Goal: Navigation & Orientation: Go to known website

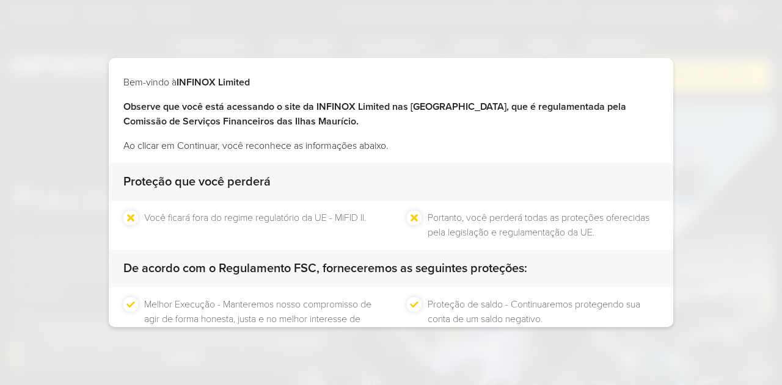
click at [592, 36] on div "Bem-vindo à INFINOX Limited Observe que você está acessando o site da INFINOX L…" at bounding box center [391, 192] width 782 height 385
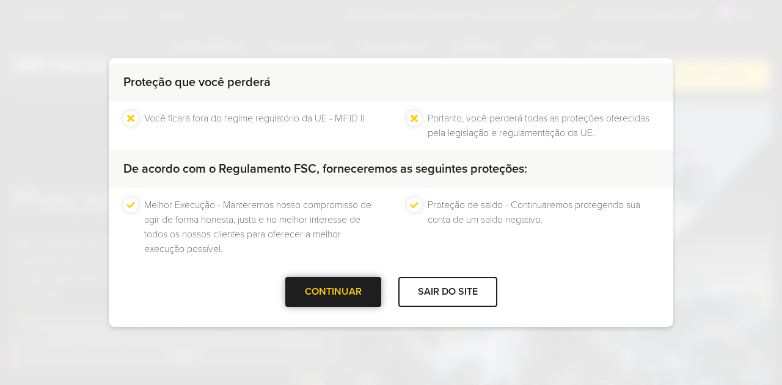
click at [333, 292] on div at bounding box center [333, 292] width 0 height 0
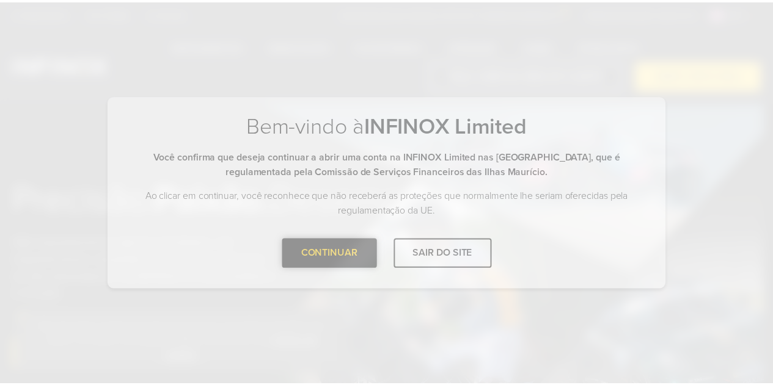
scroll to position [0, 0]
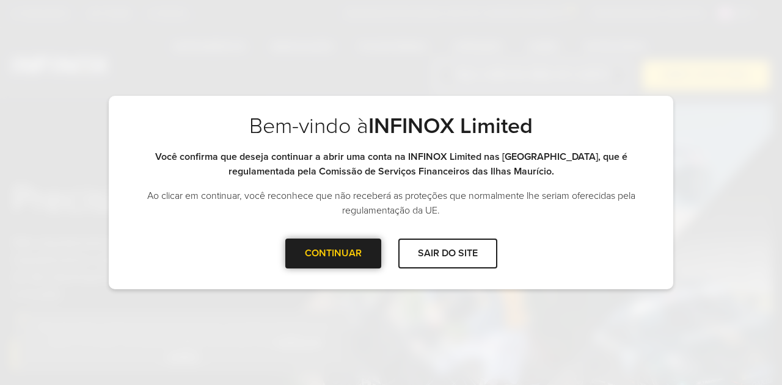
click at [333, 253] on div at bounding box center [333, 253] width 0 height 0
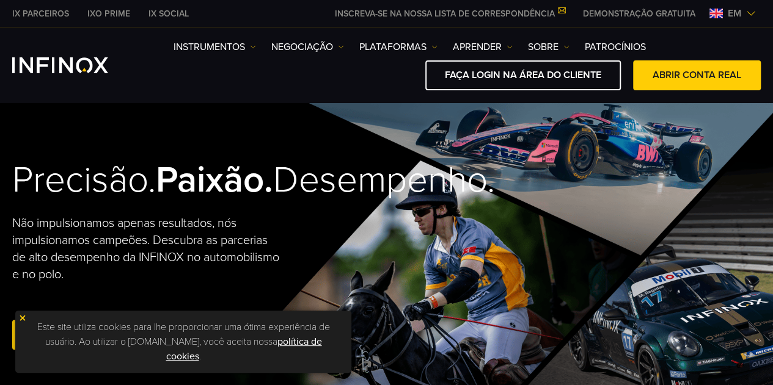
click at [21, 318] on img at bounding box center [22, 318] width 9 height 9
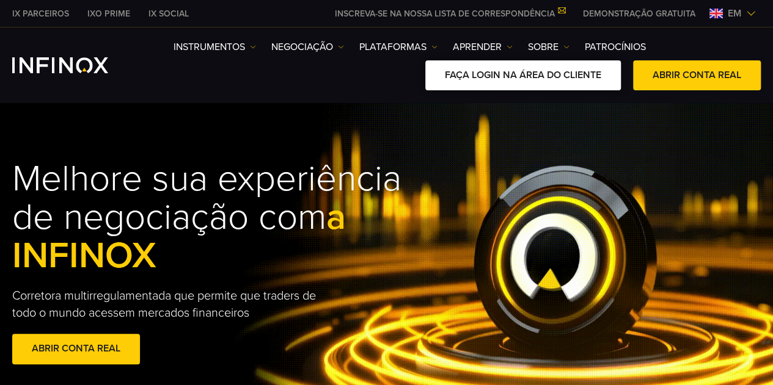
click at [531, 75] on font "FAÇA LOGIN NA ÁREA DO CLIENTE" at bounding box center [523, 75] width 156 height 12
